Goal: Transaction & Acquisition: Subscribe to service/newsletter

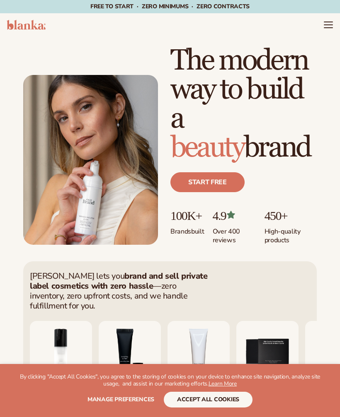
click at [206, 163] on h1 "The modern way to build a beauty brand" at bounding box center [243, 104] width 146 height 116
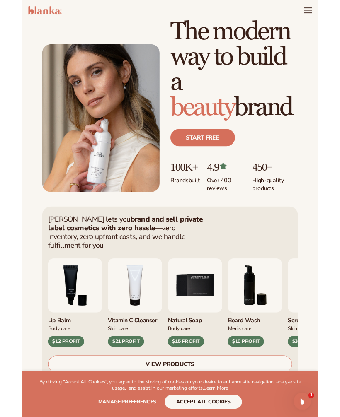
scroll to position [22, 0]
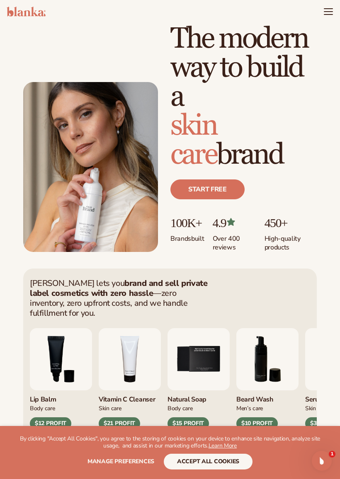
click at [218, 188] on link "Start free" at bounding box center [207, 190] width 74 height 20
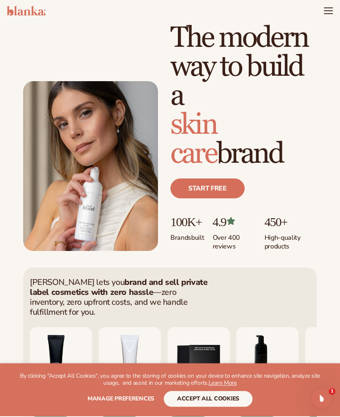
scroll to position [50, 0]
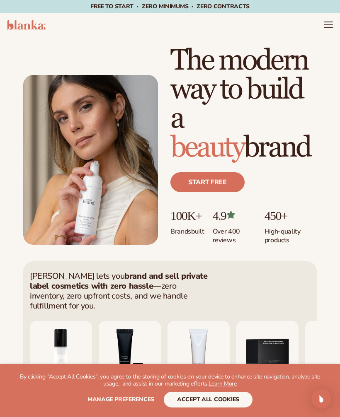
click at [223, 184] on link "Start free" at bounding box center [207, 182] width 74 height 20
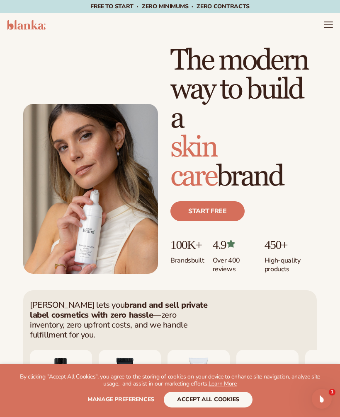
click at [226, 212] on link "Start free" at bounding box center [207, 211] width 74 height 20
click at [214, 186] on h1 "The modern way to build a [MEDICAL_DATA] brand" at bounding box center [243, 118] width 146 height 145
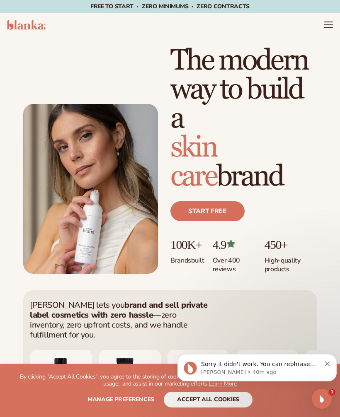
click at [220, 217] on link "Start free" at bounding box center [207, 211] width 74 height 20
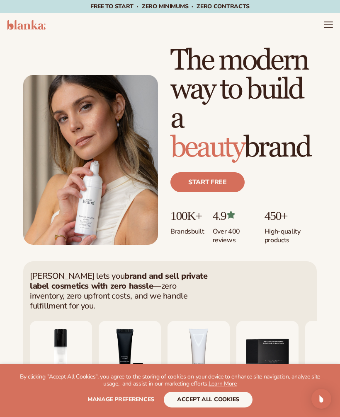
click at [228, 184] on link "Start free" at bounding box center [207, 182] width 74 height 20
